Goal: Navigation & Orientation: Understand site structure

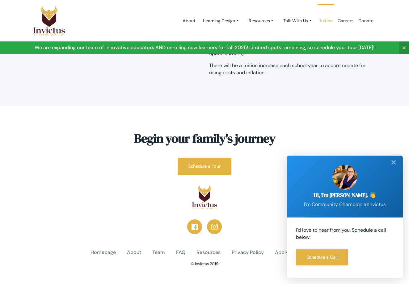
scroll to position [90, 0]
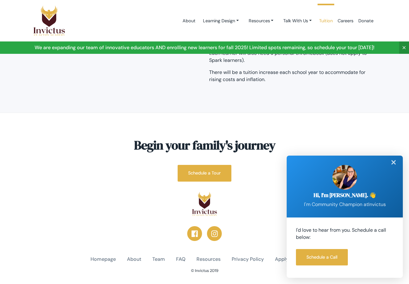
click at [395, 163] on div "✕" at bounding box center [393, 162] width 12 height 14
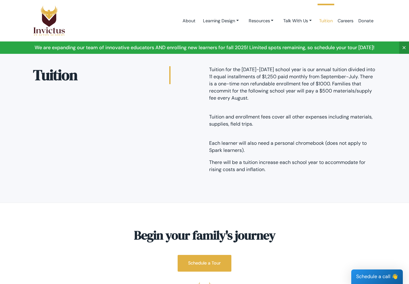
scroll to position [0, 0]
click at [230, 20] on link "Learning Design" at bounding box center [221, 20] width 46 height 11
click at [212, 35] on link "Learning Design" at bounding box center [222, 35] width 49 height 11
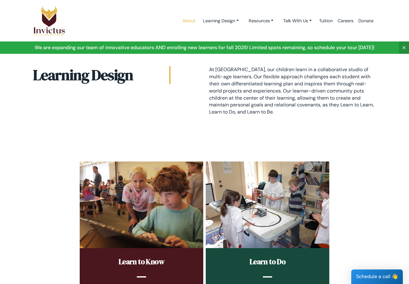
click at [188, 21] on link "About" at bounding box center [189, 21] width 18 height 26
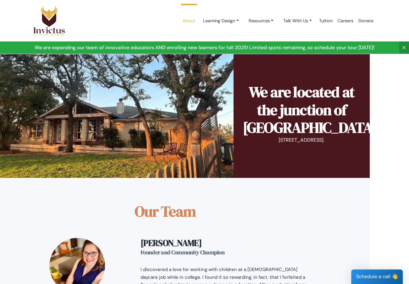
scroll to position [348, 39]
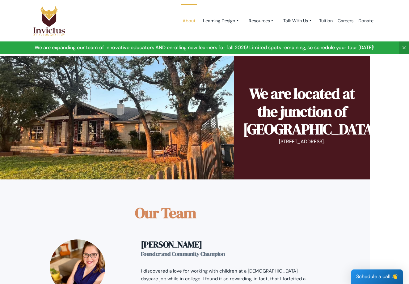
click at [326, 138] on h2 "We are located at the junction of Liberty Hill/Georgetown/Leander" at bounding box center [302, 111] width 118 height 53
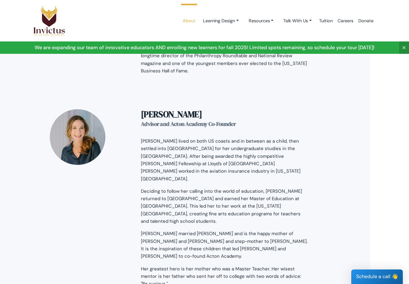
scroll to position [991, 39]
